Goal: Information Seeking & Learning: Learn about a topic

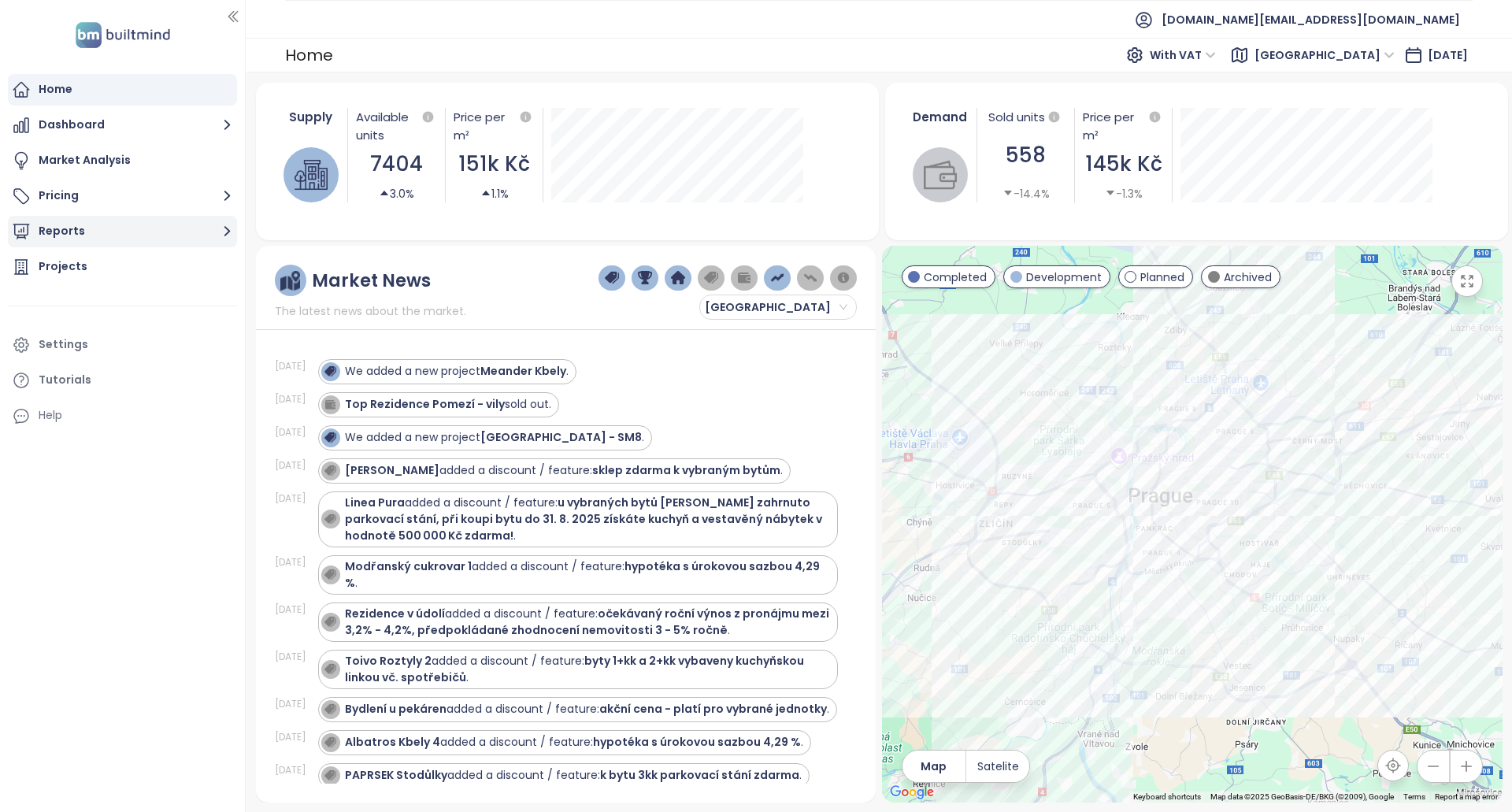
drag, startPoint x: 0, startPoint y: 0, endPoint x: 143, endPoint y: 223, distance: 264.9
click at [108, 225] on button "Reports" at bounding box center [123, 231] width 229 height 31
drag, startPoint x: 50, startPoint y: 298, endPoint x: 161, endPoint y: 304, distance: 111.2
click at [49, 298] on div "Projects" at bounding box center [63, 299] width 48 height 20
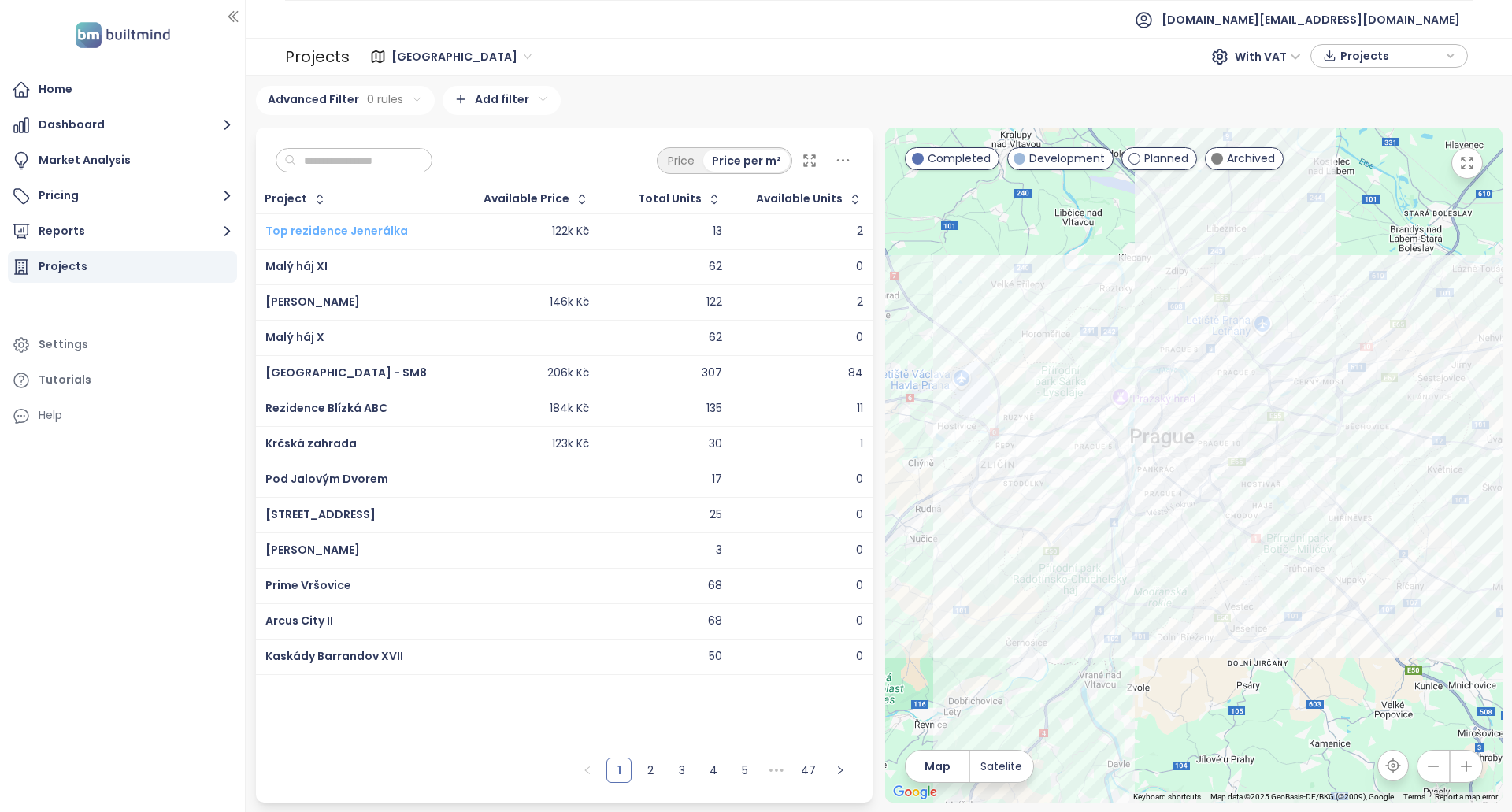
click at [314, 236] on span "Top rezidence Jenerálka" at bounding box center [336, 231] width 143 height 16
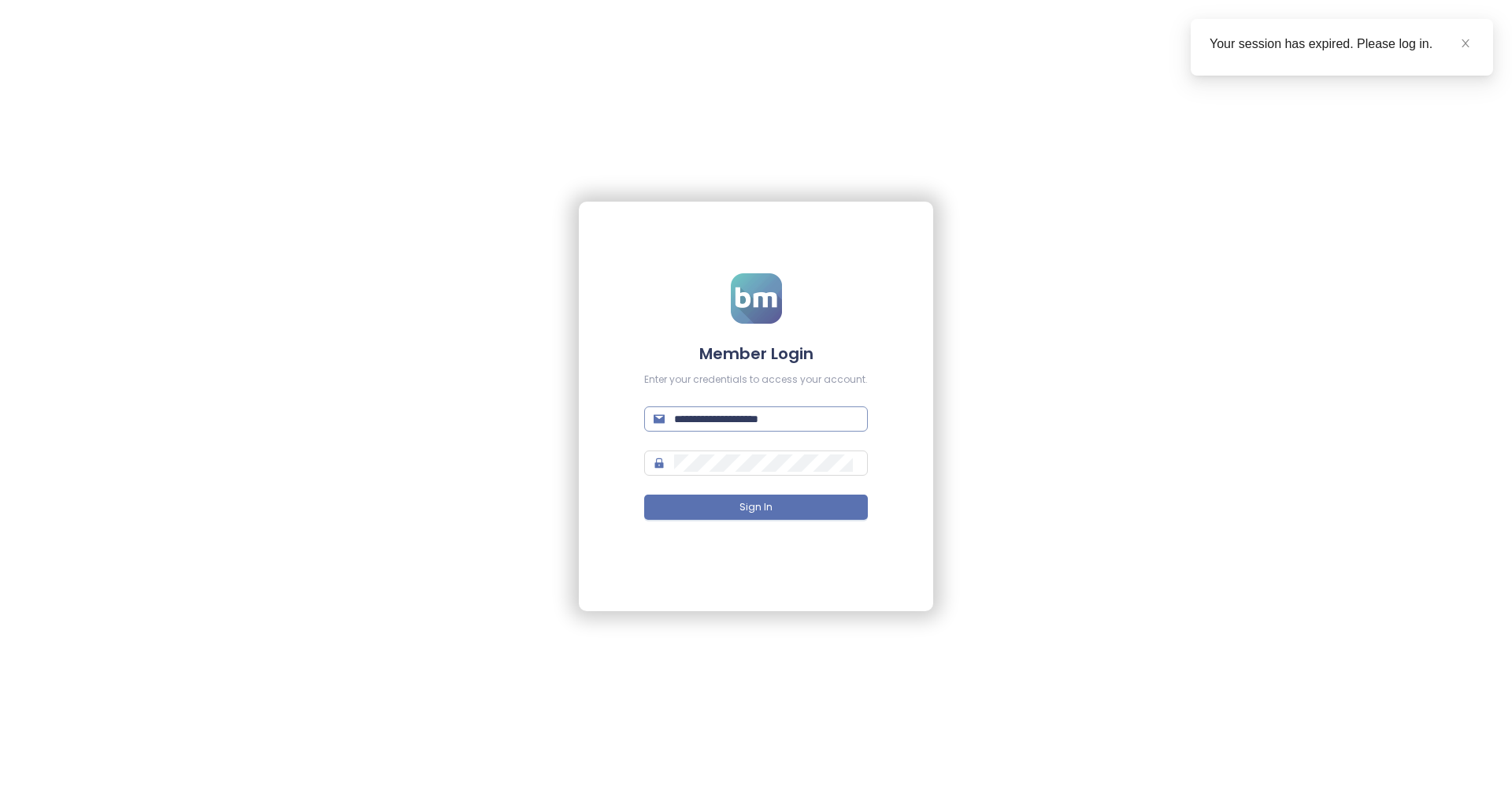
click at [814, 416] on input "**********" at bounding box center [766, 419] width 185 height 17
click at [789, 420] on input "**********" at bounding box center [766, 419] width 185 height 17
type input "**********"
click at [793, 505] on button "Sign In" at bounding box center [756, 507] width 223 height 25
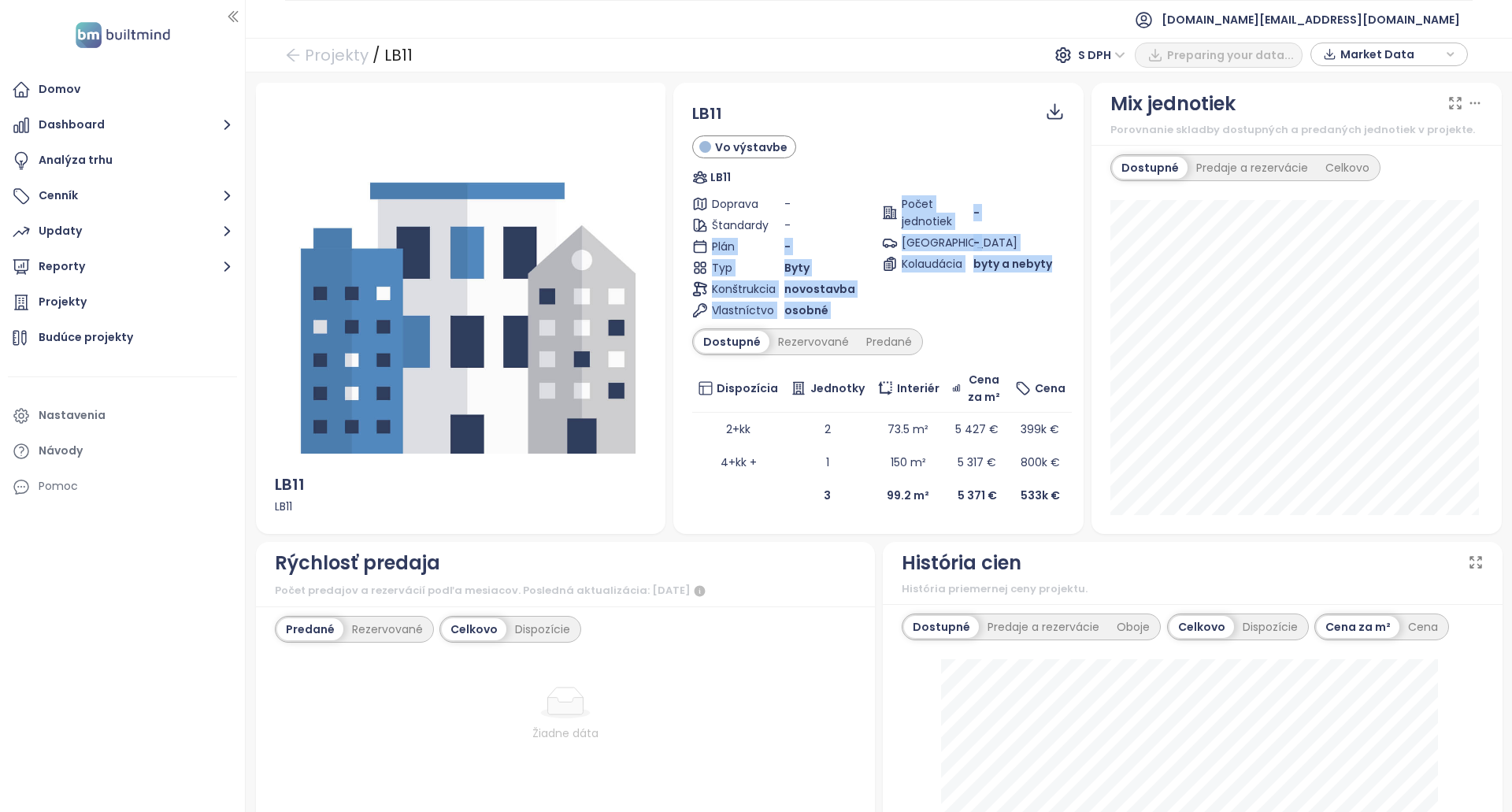
drag, startPoint x: 1062, startPoint y: 265, endPoint x: 791, endPoint y: 220, distance: 274.7
click at [791, 220] on div "LB11 Vo výstavbe LB11 Doprava - Štandardy - Plán - Typ Byty Konštrukcia novosta…" at bounding box center [878, 307] width 410 height 448
click at [791, 220] on div "-" at bounding box center [830, 225] width 91 height 17
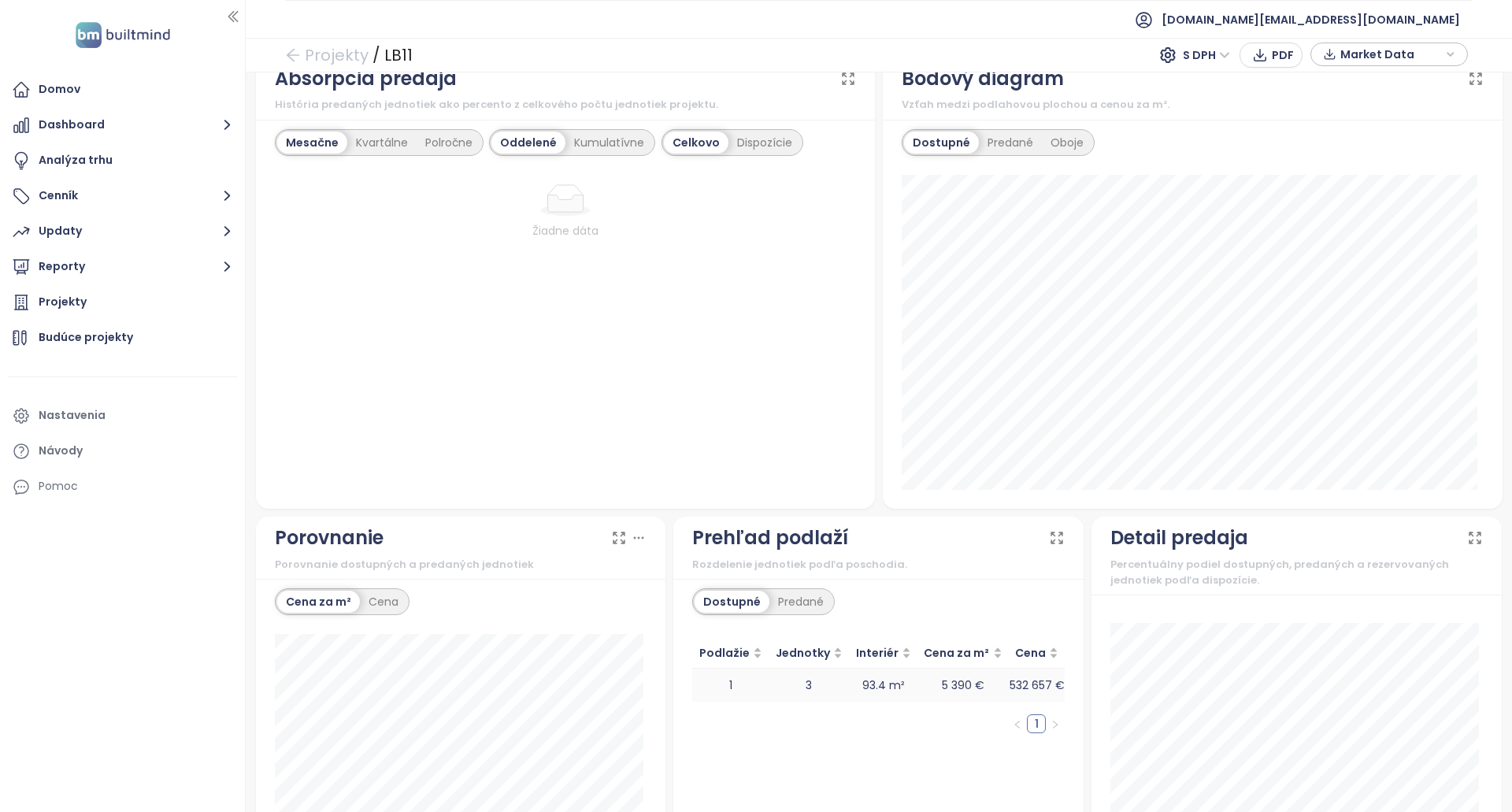
scroll to position [1110, 0]
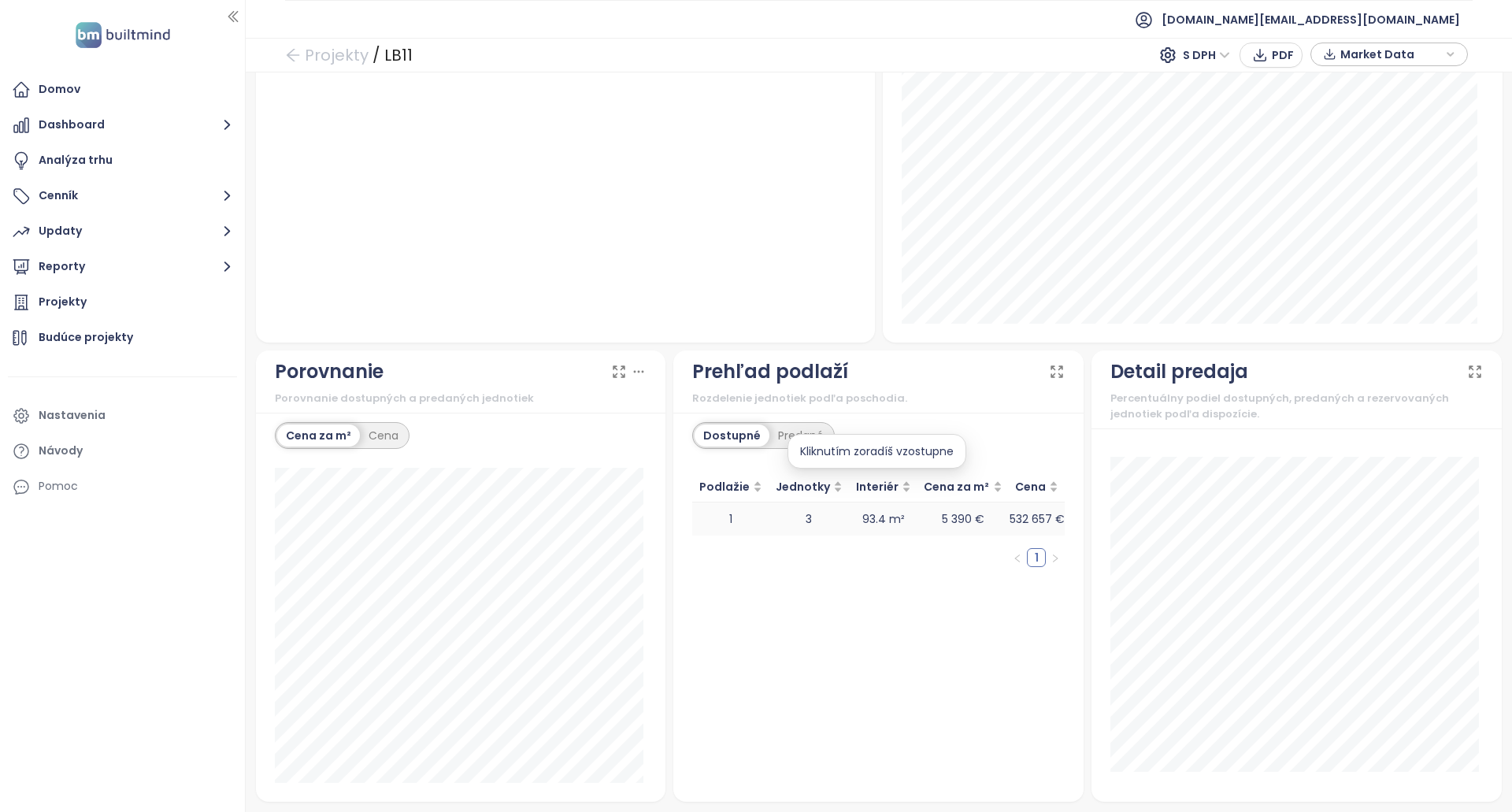
drag, startPoint x: 854, startPoint y: 447, endPoint x: 869, endPoint y: 519, distance: 73.5
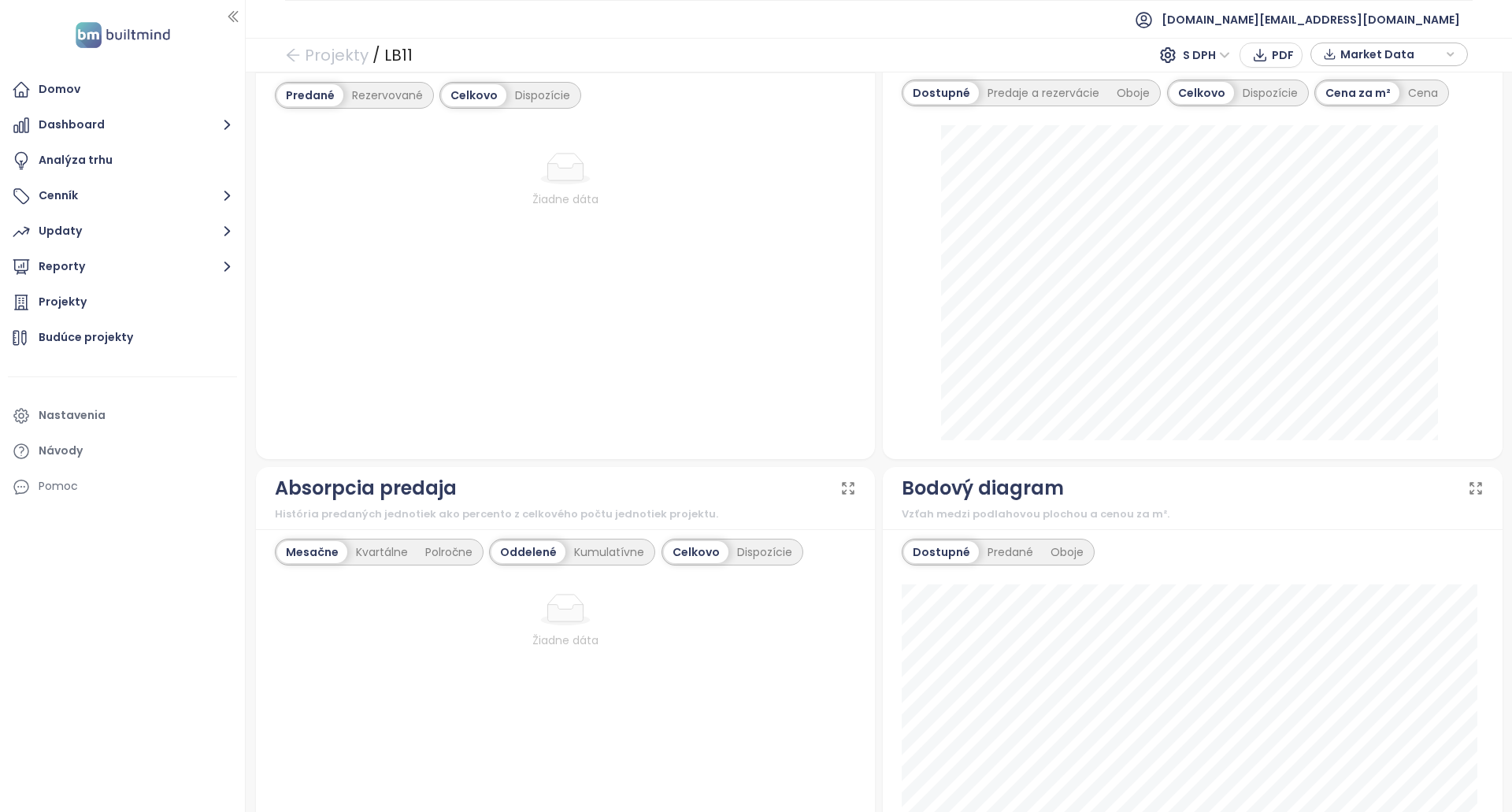
scroll to position [0, 0]
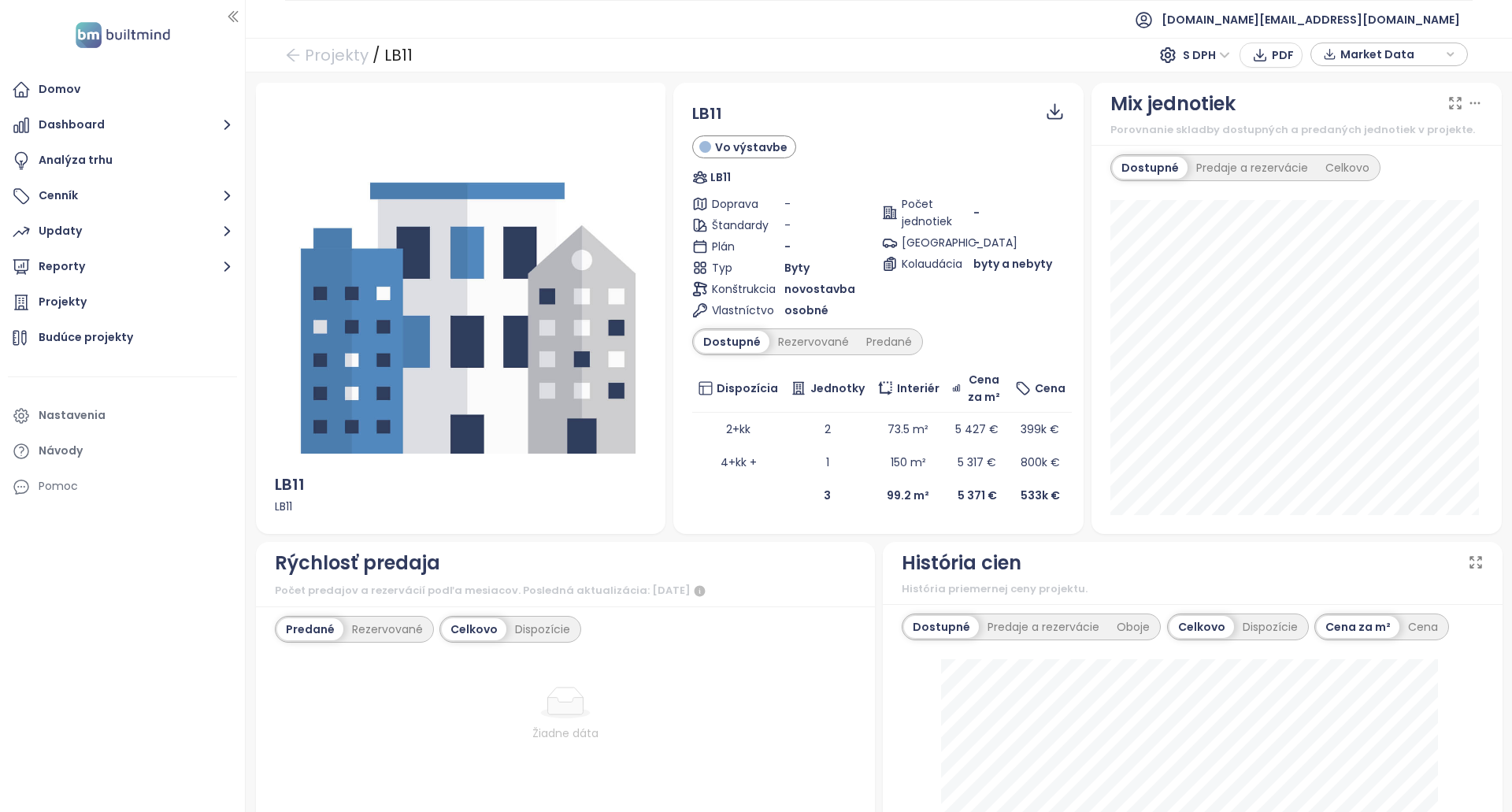
drag, startPoint x: 912, startPoint y: 337, endPoint x: 827, endPoint y: -3, distance: 350.5
